Goal: Find specific page/section: Find specific page/section

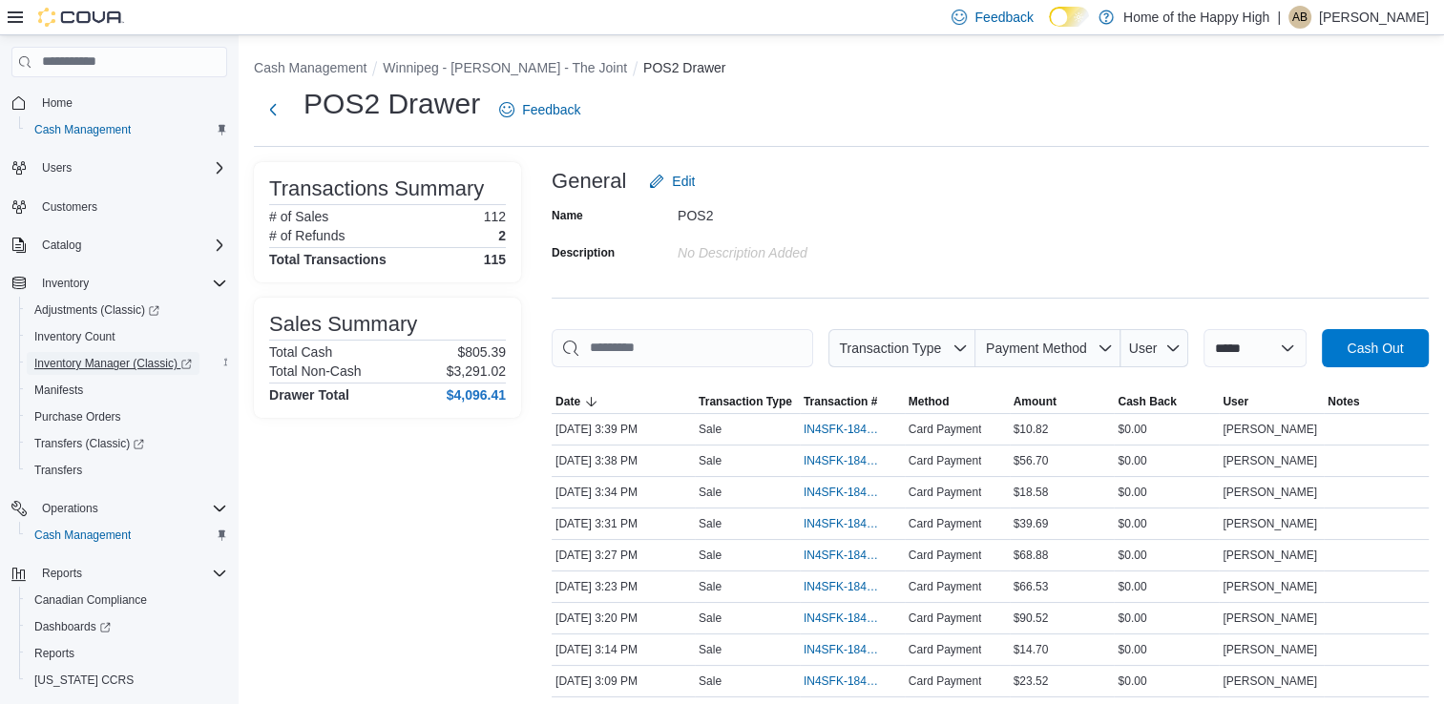
click at [73, 361] on span "Inventory Manager (Classic)" at bounding box center [112, 363] width 157 height 15
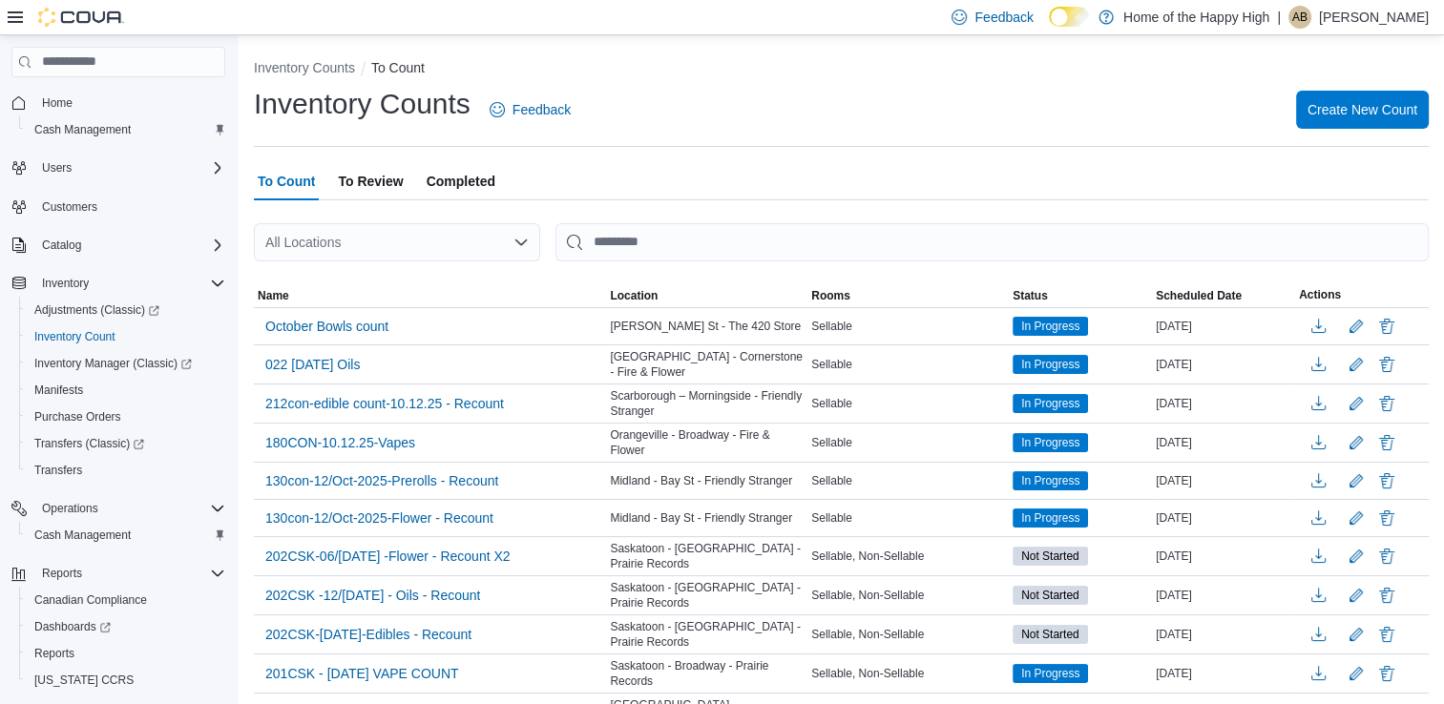
click at [518, 242] on icon "Open list of options" at bounding box center [520, 243] width 11 height 6
type input "****"
click at [443, 279] on span "Winnipeg - [GEOGRAPHIC_DATA] - The Joint" at bounding box center [482, 274] width 273 height 19
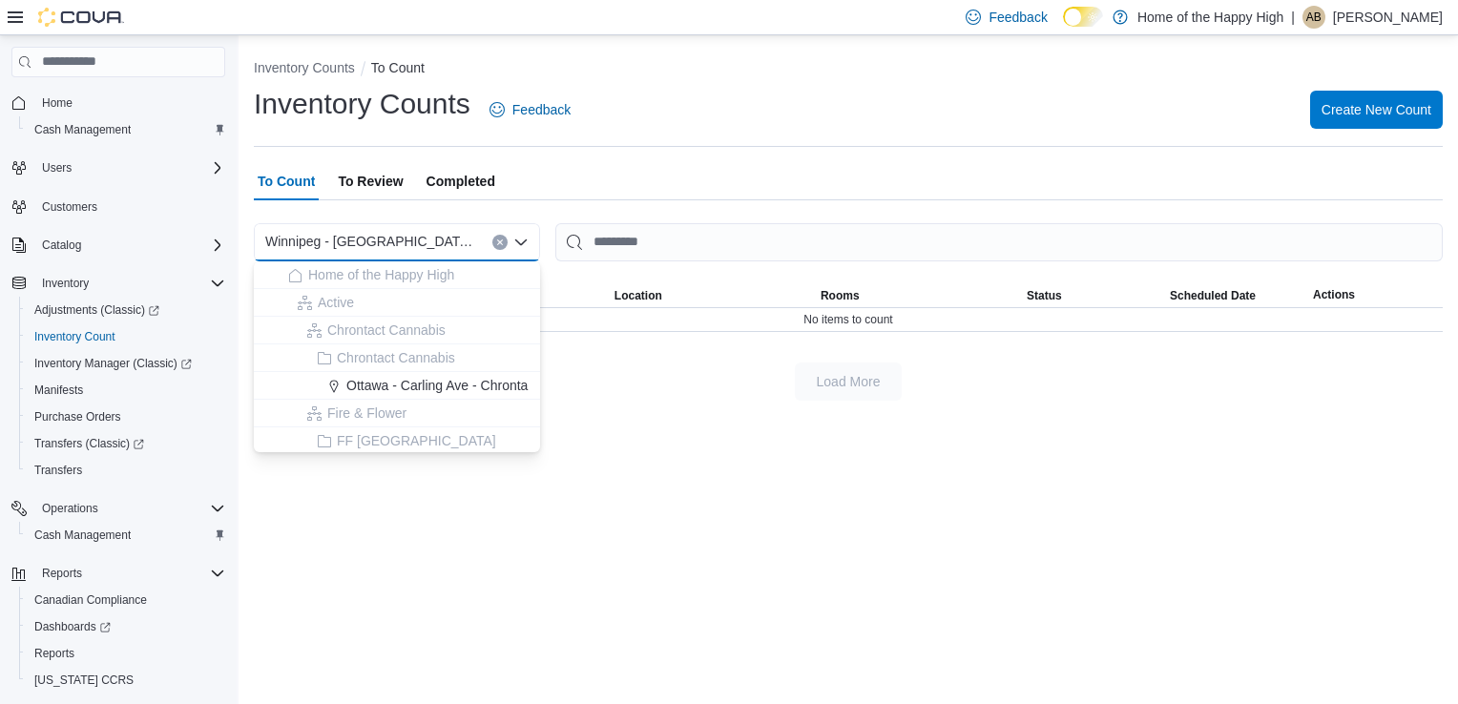
click at [519, 244] on icon "Close list of options" at bounding box center [520, 243] width 11 height 6
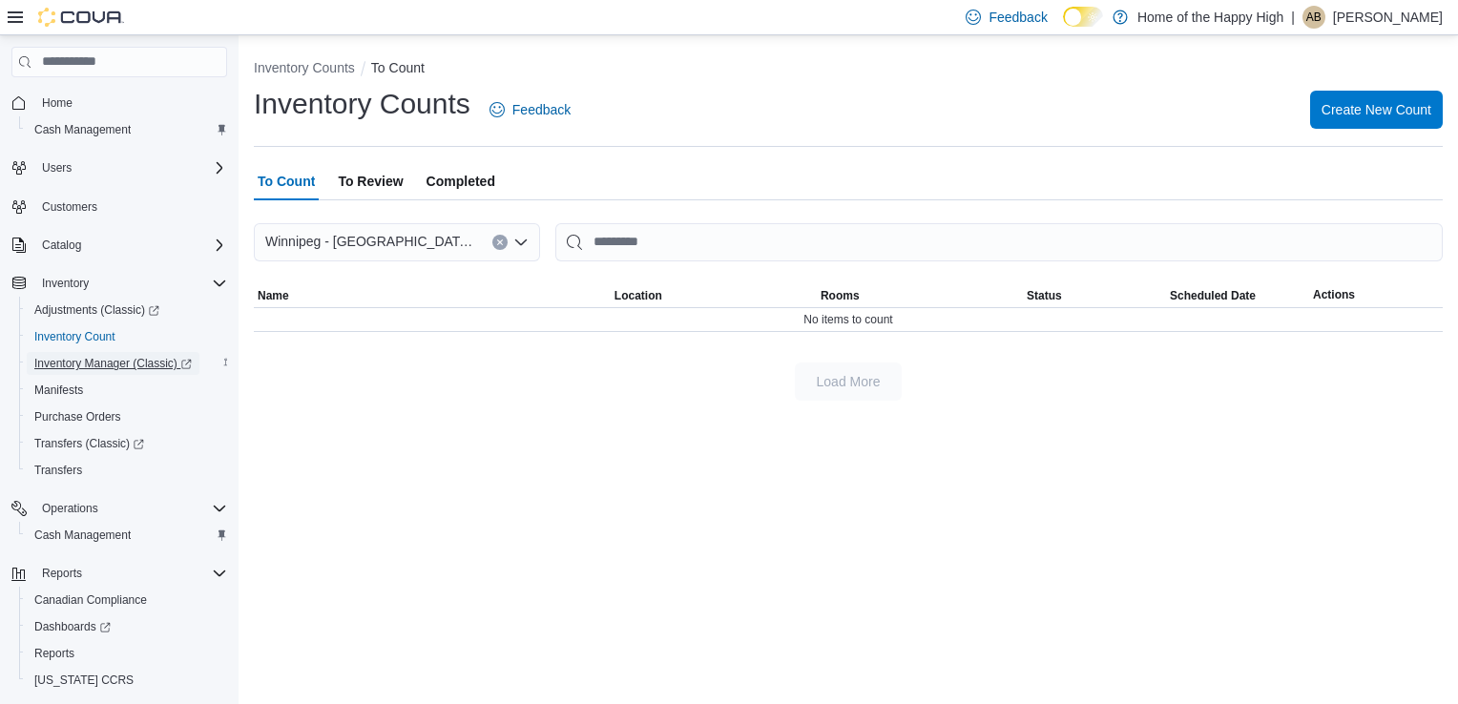
click at [95, 368] on span "Inventory Manager (Classic)" at bounding box center [112, 363] width 157 height 15
